Goal: Task Accomplishment & Management: Complete application form

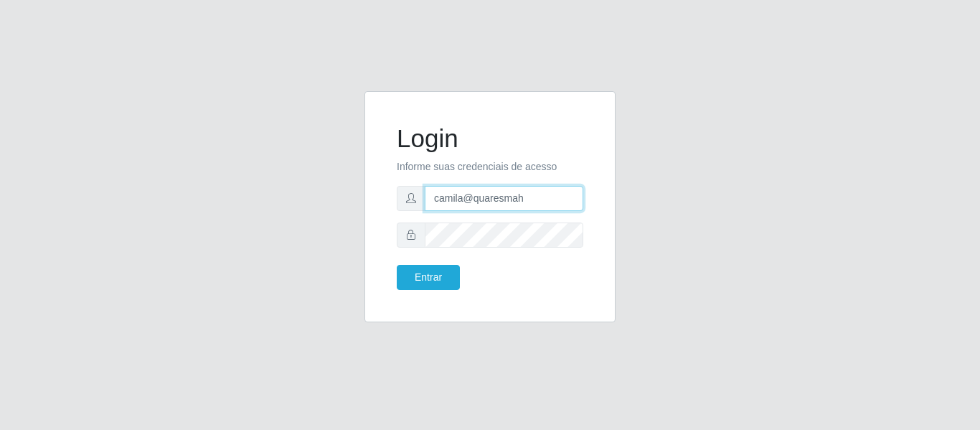
click at [521, 205] on input "camila@quaresmah" at bounding box center [504, 198] width 159 height 25
type input "c"
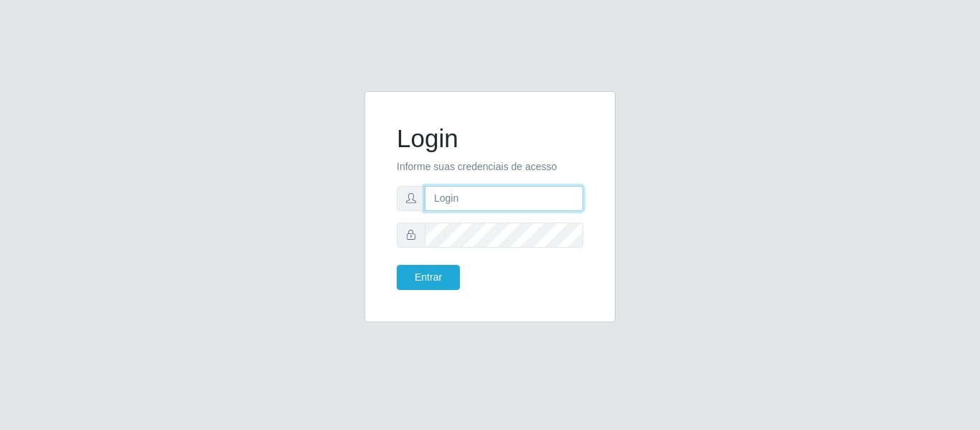
type input "c"
click at [515, 200] on input "text" at bounding box center [504, 198] width 159 height 25
type input "camila@edilicya"
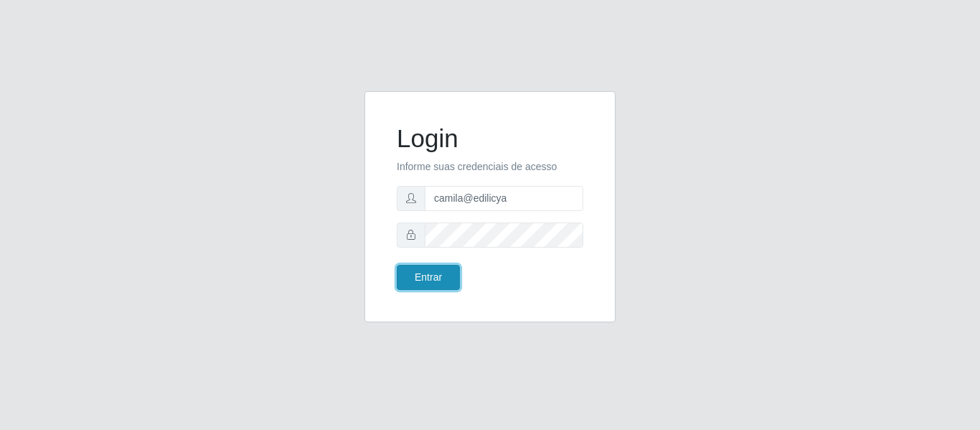
click at [421, 278] on button "Entrar" at bounding box center [428, 277] width 63 height 25
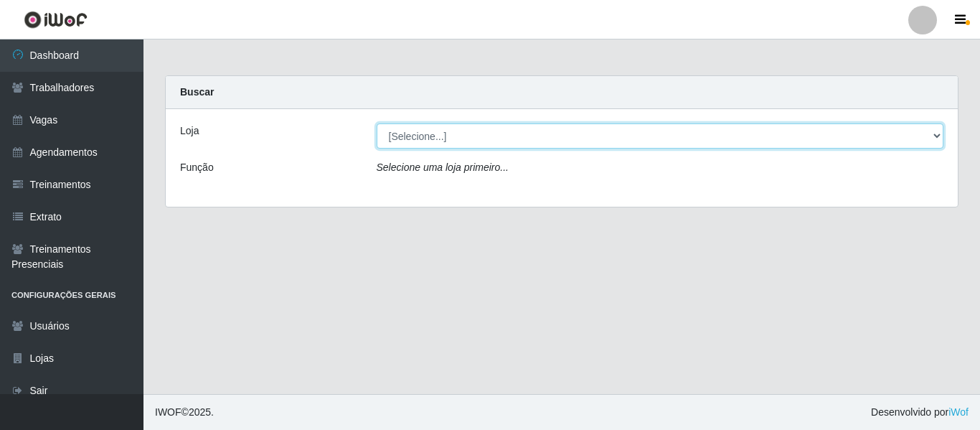
click at [409, 136] on select "[Selecione...] Edilicya Supermercado" at bounding box center [660, 135] width 567 height 25
select select "460"
click at [377, 123] on select "[Selecione...] Edilicya Supermercado" at bounding box center [660, 135] width 567 height 25
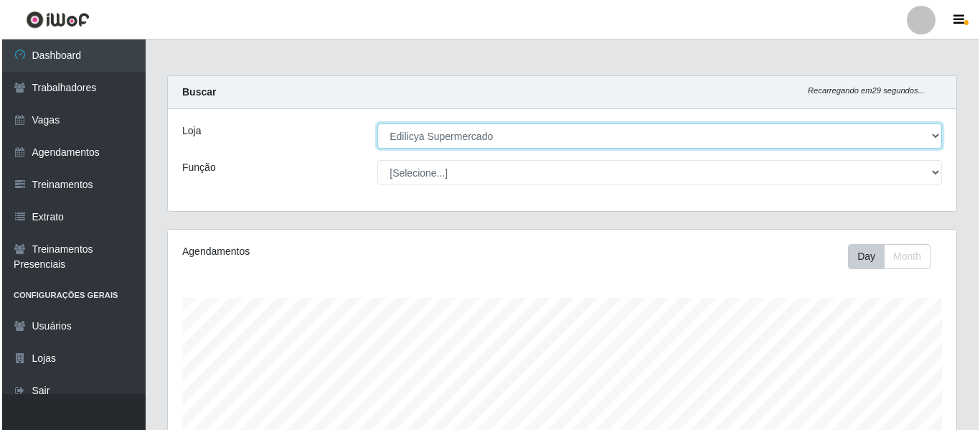
scroll to position [298, 788]
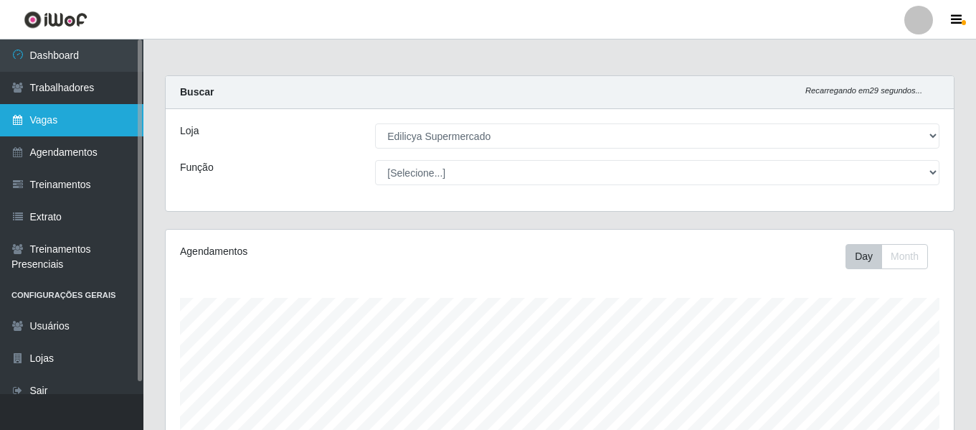
click at [75, 115] on link "Vagas" at bounding box center [71, 120] width 143 height 32
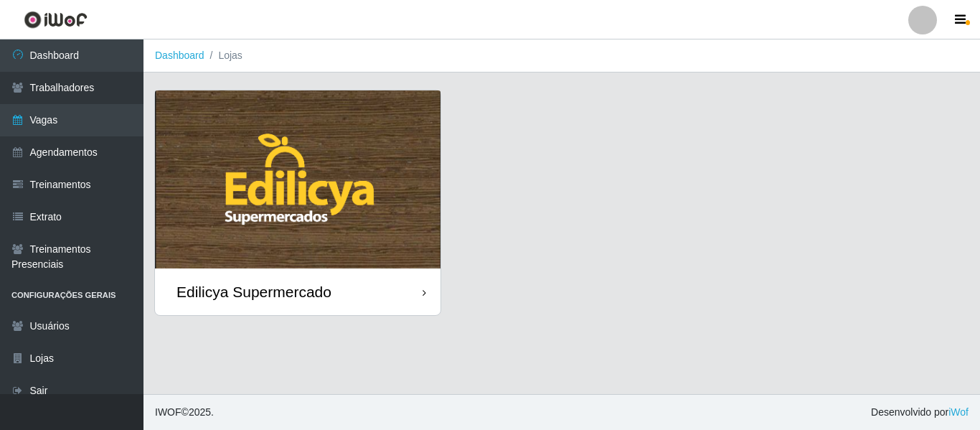
click at [337, 178] on img at bounding box center [297, 179] width 285 height 178
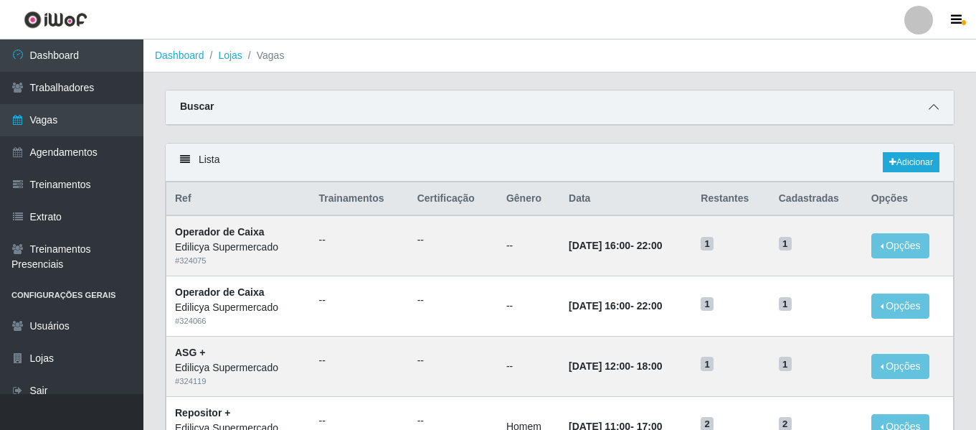
click at [935, 107] on icon at bounding box center [934, 107] width 10 height 10
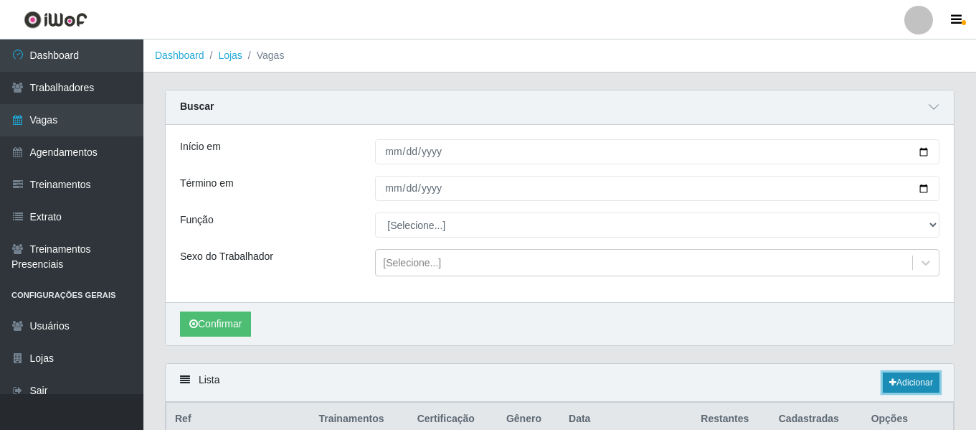
click at [919, 379] on link "Adicionar" at bounding box center [911, 382] width 57 height 20
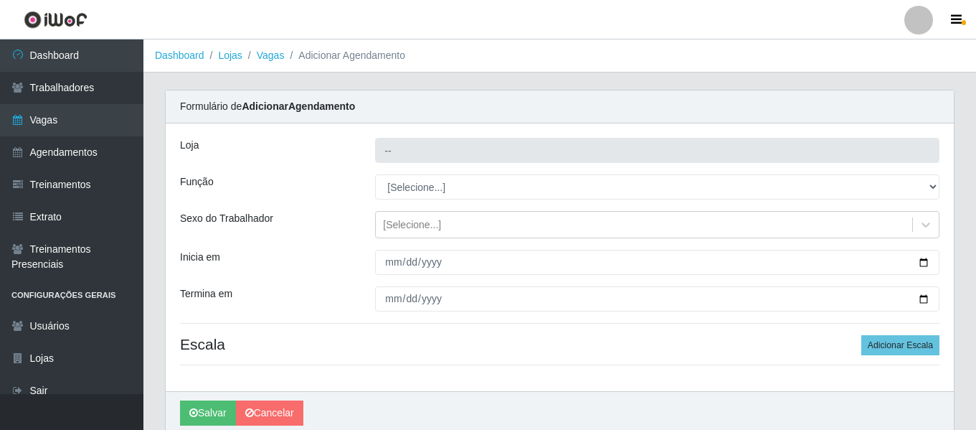
type input "Edilicya Supermercado"
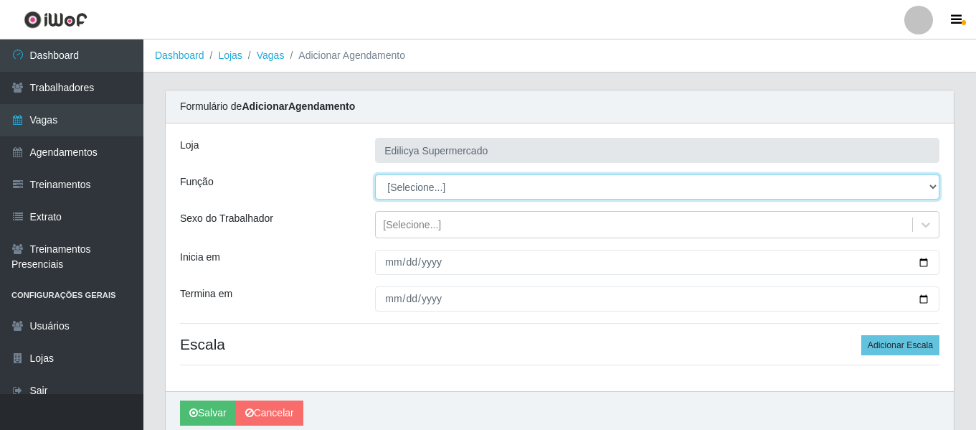
click at [463, 184] on select "[Selecione...] ASG ASG + ASG ++ Auxiliar de Estacionamento Auxiliar de Estacion…" at bounding box center [657, 186] width 564 height 25
select select "123"
click at [375, 174] on select "[Selecione...] ASG ASG + ASG ++ Auxiliar de Estacionamento Auxiliar de Estacion…" at bounding box center [657, 186] width 564 height 25
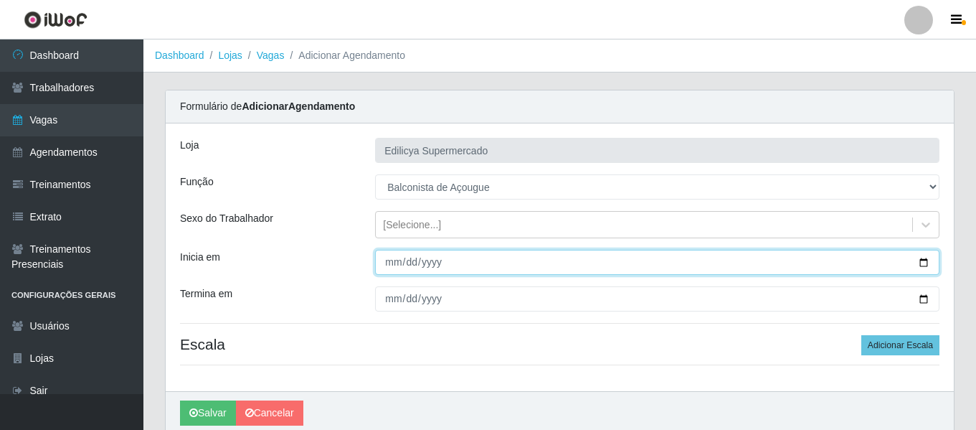
click at [392, 268] on input "Inicia em" at bounding box center [657, 262] width 564 height 25
type input "[DATE]"
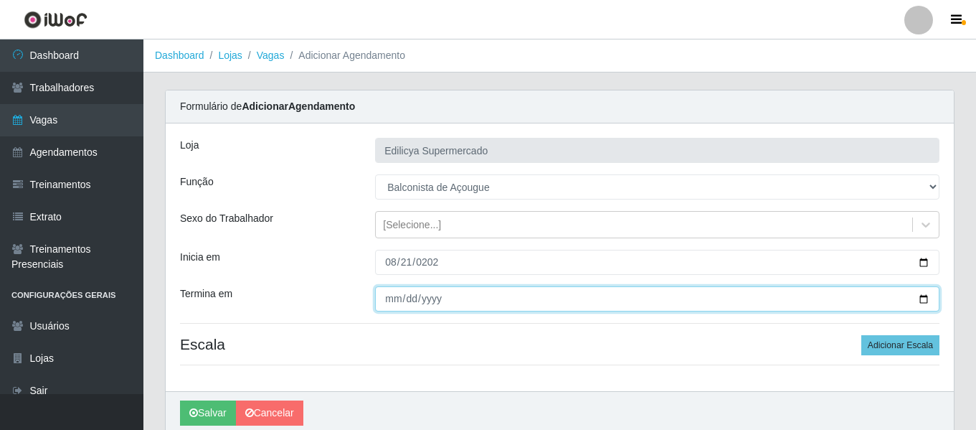
click at [390, 297] on input "Termina em" at bounding box center [657, 298] width 564 height 25
type input "[DATE]"
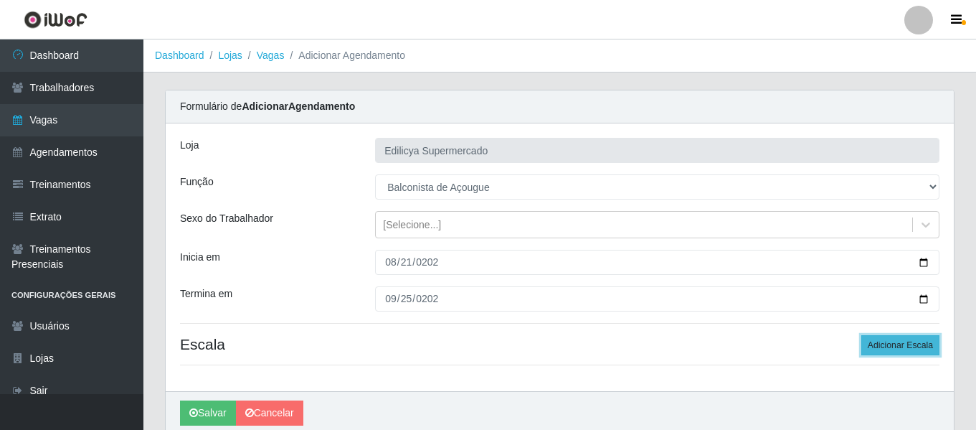
click at [884, 337] on button "Adicionar Escala" at bounding box center [900, 345] width 78 height 20
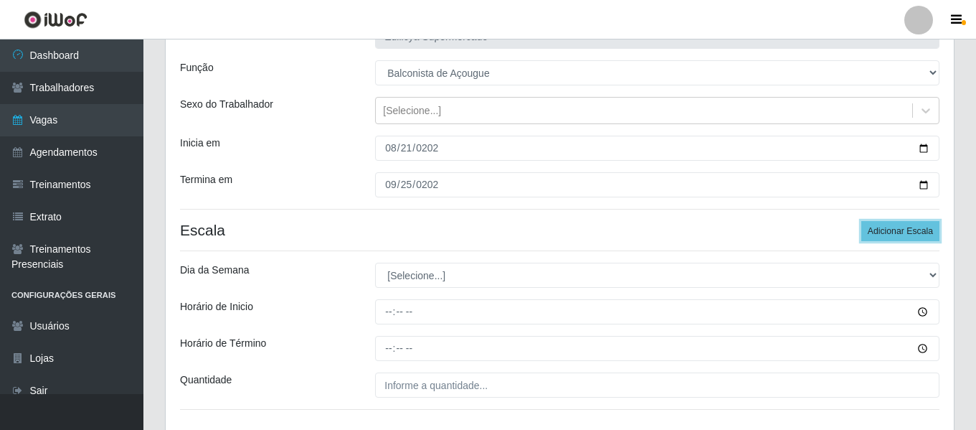
scroll to position [110, 0]
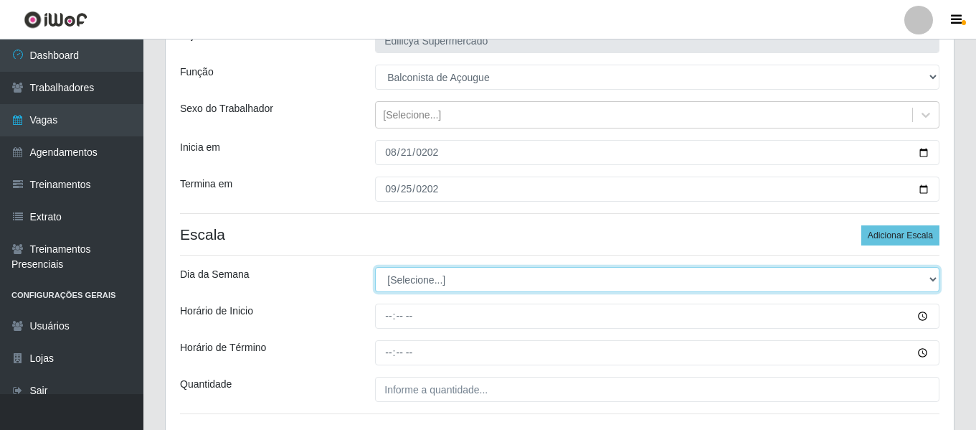
click at [425, 283] on select "[Selecione...] Segunda Terça Quarta Quinta Sexta Sábado Domingo" at bounding box center [657, 279] width 564 height 25
select select "4"
click at [375, 267] on select "[Selecione...] Segunda Terça Quarta Quinta Sexta Sábado Domingo" at bounding box center [657, 279] width 564 height 25
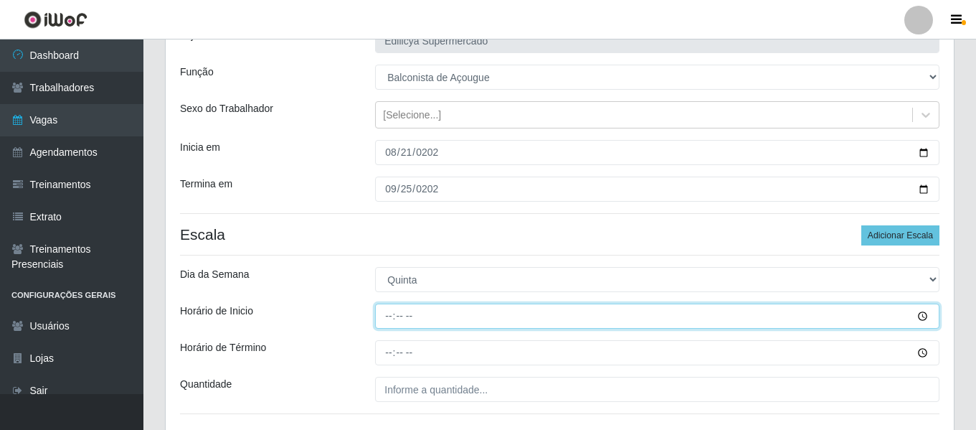
click at [387, 317] on input "Horário de Inicio" at bounding box center [657, 315] width 564 height 25
type input "15:00"
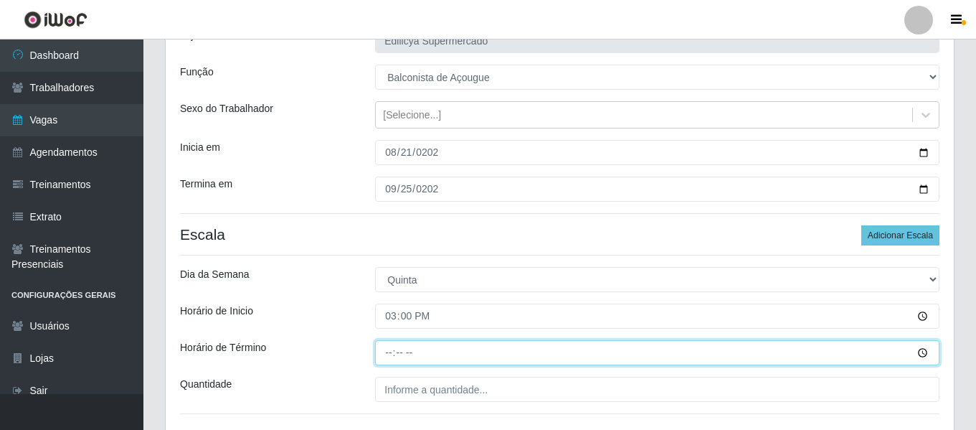
click at [384, 353] on input "Horário de Término" at bounding box center [657, 352] width 564 height 25
type input "21:00"
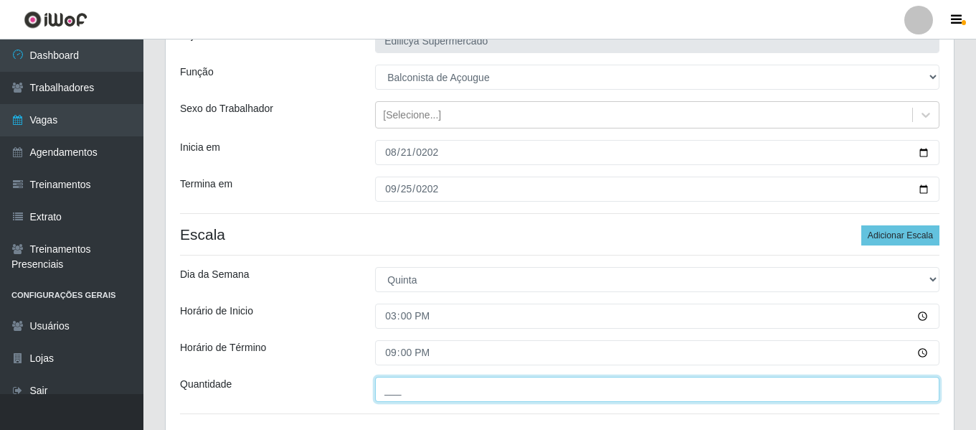
click at [426, 388] on input "___" at bounding box center [657, 389] width 564 height 25
type input "2__"
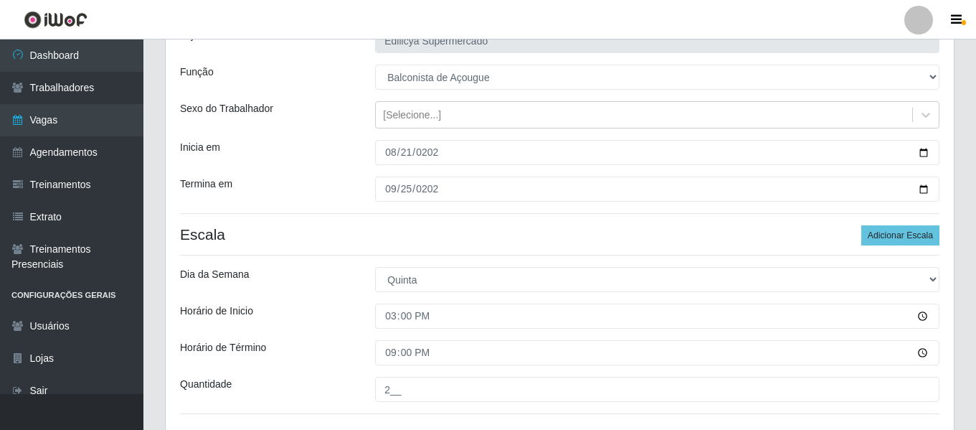
click at [340, 318] on div "Horário de Inicio" at bounding box center [266, 315] width 195 height 25
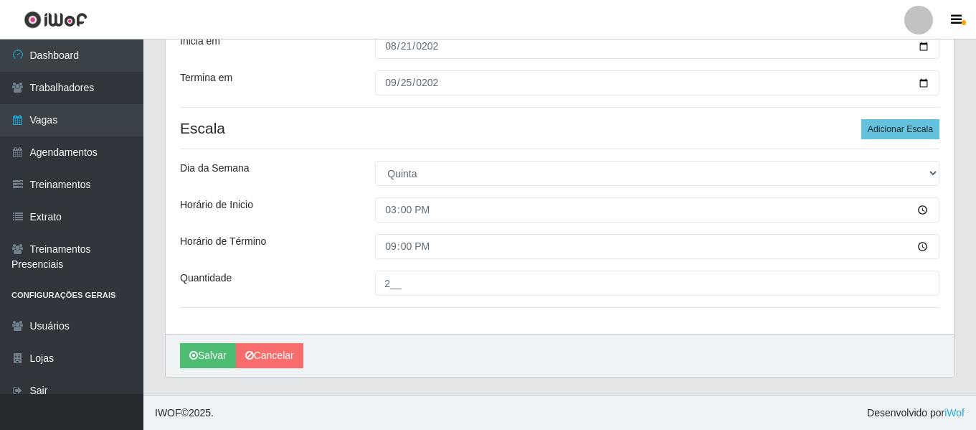
scroll to position [217, 0]
click at [199, 345] on button "Salvar" at bounding box center [208, 354] width 56 height 25
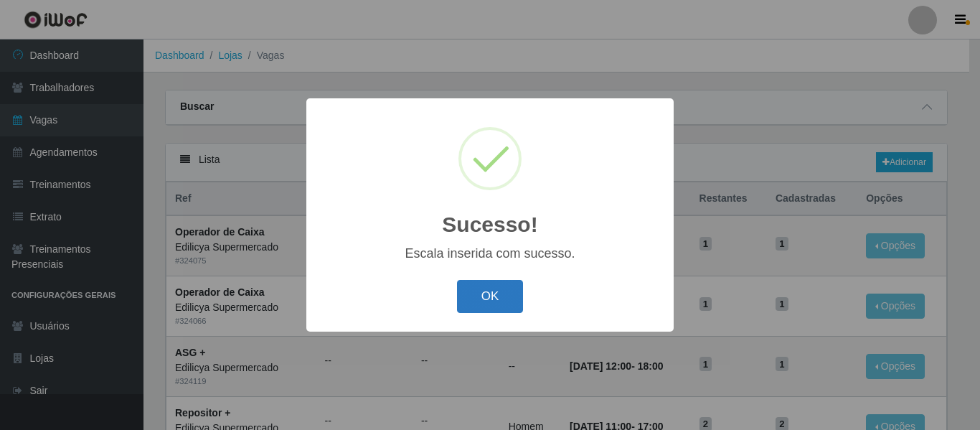
click at [483, 293] on button "OK" at bounding box center [490, 297] width 67 height 34
